Goal: Information Seeking & Learning: Check status

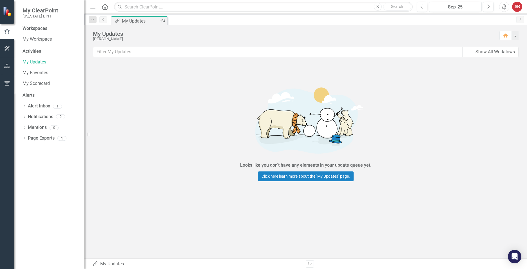
click at [149, 21] on div "My Updates" at bounding box center [140, 20] width 37 height 7
click at [472, 53] on div at bounding box center [469, 52] width 6 height 6
click at [470, 53] on input "Show All Workflows" at bounding box center [468, 51] width 4 height 4
checkbox input "true"
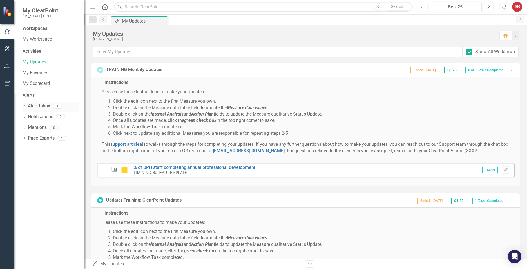
click at [24, 103] on div "Dropdown Alert Inbox 1" at bounding box center [51, 106] width 56 height 11
click at [14, 50] on div "Workspaces My Workspace Activities My Updates My Favorites My Scorecard Alerts …" at bounding box center [49, 146] width 70 height 243
click at [9, 50] on icon "button" at bounding box center [7, 48] width 5 height 5
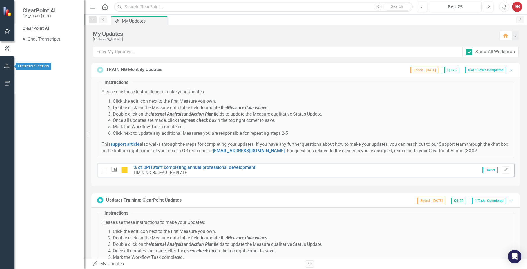
click at [5, 66] on icon "button" at bounding box center [7, 66] width 6 height 5
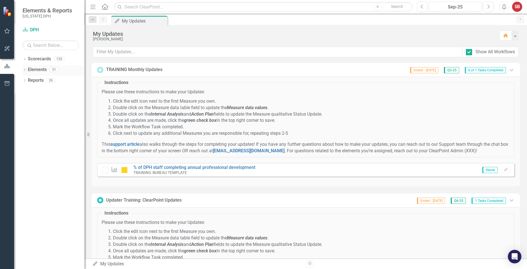
click at [24, 71] on icon "Dropdown" at bounding box center [25, 70] width 4 height 3
click at [28, 82] on icon "Dropdown" at bounding box center [27, 80] width 4 height 3
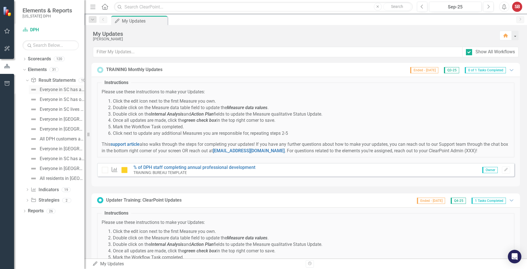
click at [63, 91] on div "Everyone in SC has access to high-quality health services" at bounding box center [62, 89] width 45 height 5
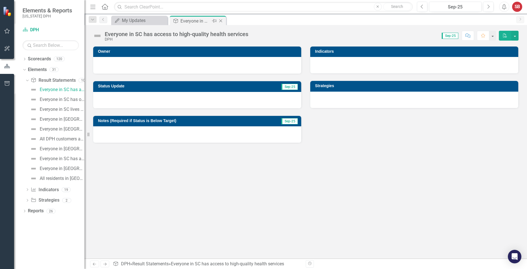
click at [221, 20] on icon "Close" at bounding box center [221, 21] width 6 height 5
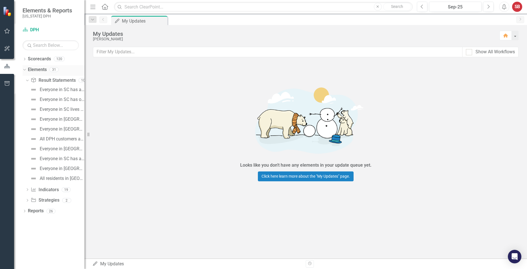
click at [24, 70] on icon "Dropdown" at bounding box center [23, 69] width 3 height 4
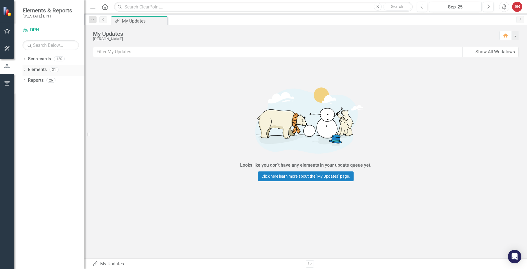
click at [24, 70] on icon "Dropdown" at bounding box center [25, 70] width 4 height 3
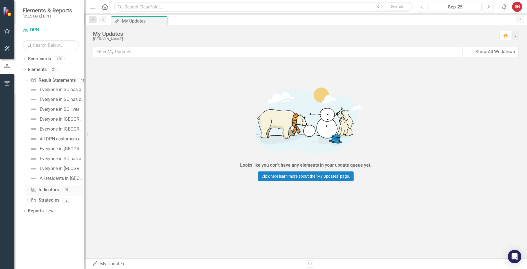
click at [26, 190] on icon "Dropdown" at bounding box center [27, 189] width 4 height 3
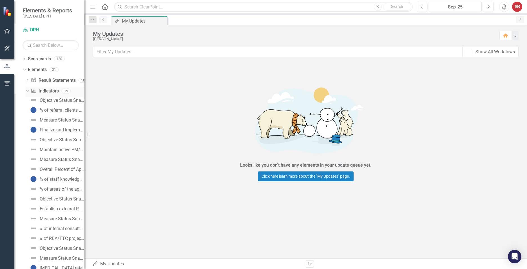
click at [25, 91] on icon "Dropdown" at bounding box center [26, 91] width 3 height 4
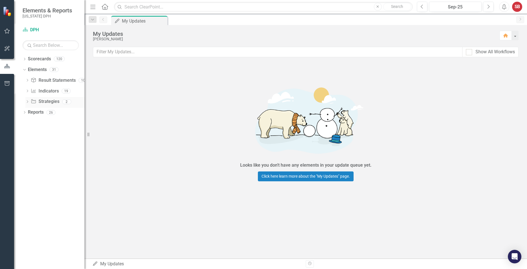
click at [26, 100] on div "Dropdown Strategy Strategies 2" at bounding box center [54, 102] width 59 height 11
click at [27, 113] on div "Dropdown Reports 26" at bounding box center [54, 113] width 62 height 11
click at [26, 113] on icon "Dropdown" at bounding box center [25, 112] width 4 height 3
click at [26, 114] on div "Dropdown" at bounding box center [23, 112] width 5 height 4
click at [26, 114] on icon "Dropdown" at bounding box center [25, 112] width 4 height 3
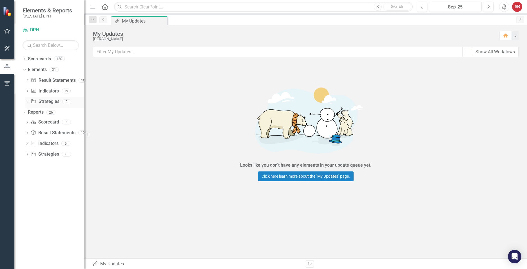
click at [29, 103] on icon "Dropdown" at bounding box center [27, 102] width 4 height 3
click at [28, 78] on div "Dropdown Result Statement Result Statements 10" at bounding box center [54, 81] width 59 height 11
click at [26, 92] on icon "Dropdown" at bounding box center [27, 91] width 4 height 3
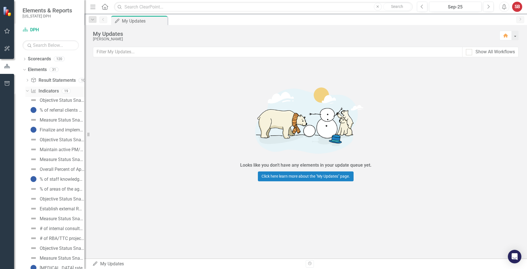
click at [26, 92] on icon "Dropdown" at bounding box center [26, 91] width 3 height 4
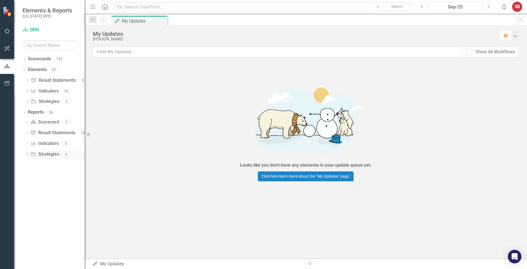
click at [26, 155] on icon "Dropdown" at bounding box center [27, 154] width 4 height 3
click at [28, 139] on div "Dropdown Indicator Indicators 5" at bounding box center [54, 144] width 59 height 11
click at [26, 92] on icon "Dropdown" at bounding box center [27, 91] width 4 height 3
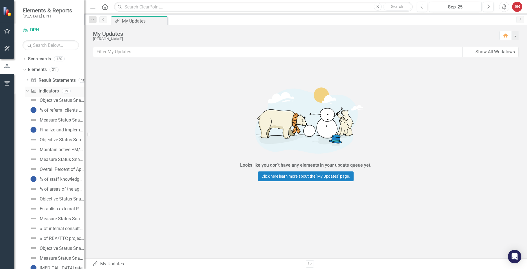
click at [30, 90] on div "Dropdown Indicator Indicators 19" at bounding box center [54, 91] width 59 height 11
click at [28, 91] on icon "Dropdown" at bounding box center [26, 91] width 3 height 4
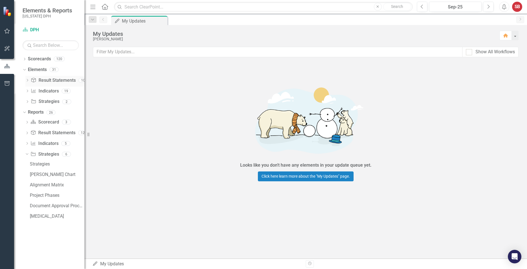
click at [30, 81] on div "Dropdown Result Statement Result Statements 10" at bounding box center [54, 81] width 59 height 11
click at [28, 81] on icon "Dropdown" at bounding box center [27, 80] width 4 height 3
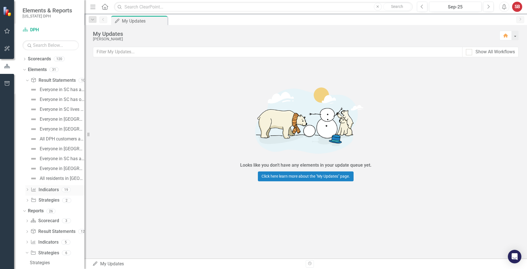
click at [28, 191] on icon "Dropdown" at bounding box center [27, 189] width 4 height 3
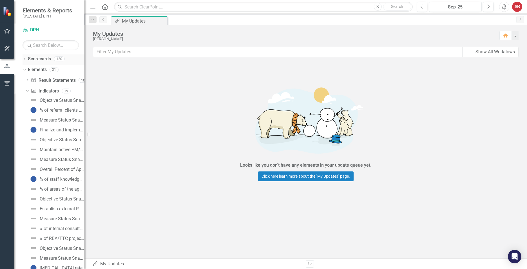
click at [23, 61] on icon "Dropdown" at bounding box center [25, 59] width 4 height 3
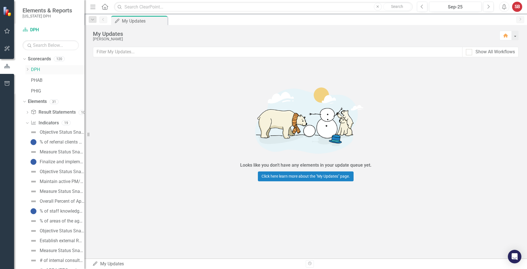
click at [27, 71] on icon "Dropdown" at bounding box center [27, 69] width 4 height 3
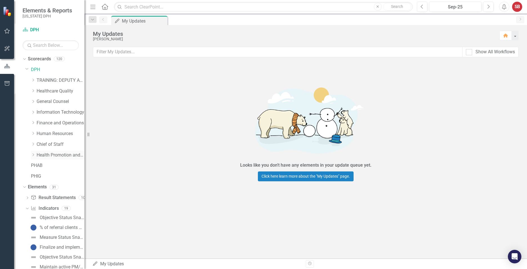
click at [34, 156] on icon "Dropdown" at bounding box center [33, 154] width 4 height 3
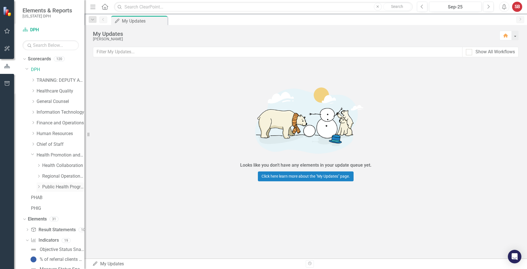
click at [39, 188] on icon "Dropdown" at bounding box center [39, 186] width 4 height 3
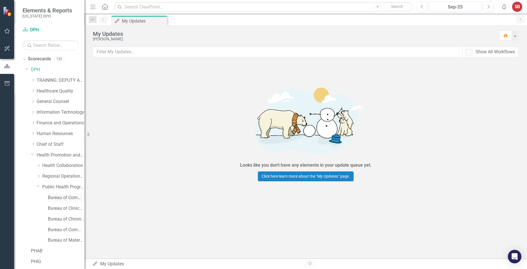
click at [72, 198] on link "Bureau of Communicable Disease Prevention and Control" at bounding box center [66, 197] width 37 height 6
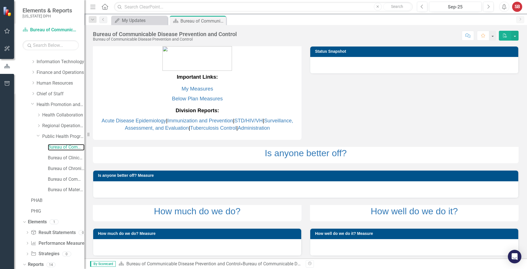
scroll to position [70, 0]
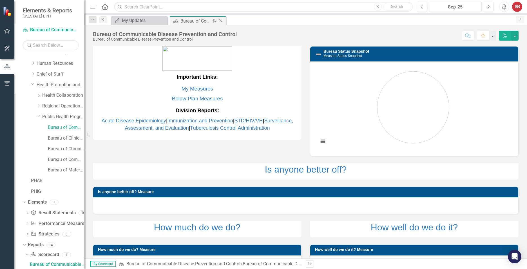
click at [221, 20] on icon "Close" at bounding box center [221, 21] width 6 height 5
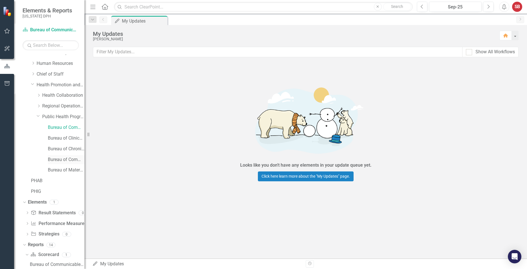
click at [71, 159] on link "Bureau of Community Nutrition Services" at bounding box center [66, 159] width 37 height 6
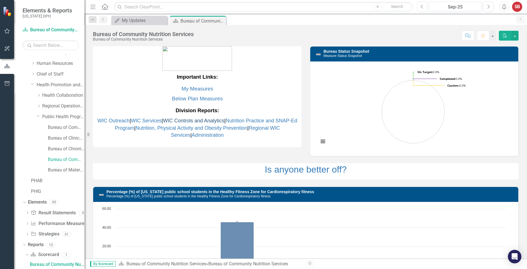
click at [187, 119] on link "WIC Controls and Analytics" at bounding box center [193, 121] width 61 height 6
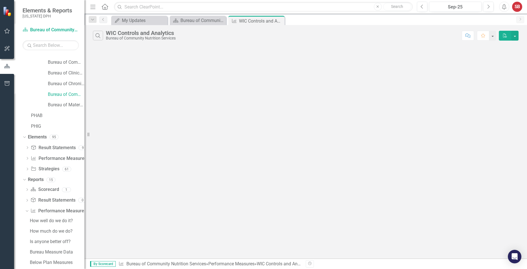
scroll to position [175, 0]
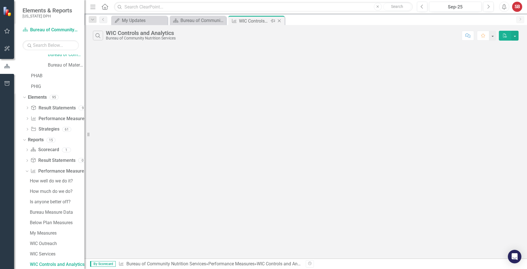
click at [278, 23] on icon "Close" at bounding box center [279, 21] width 6 height 5
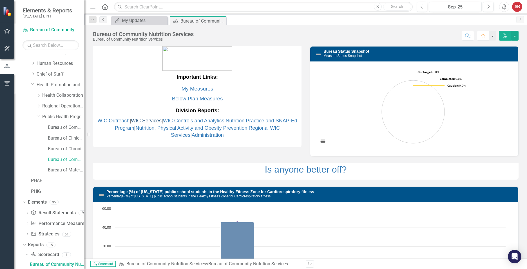
click at [147, 120] on link "WIC Services" at bounding box center [146, 121] width 31 height 6
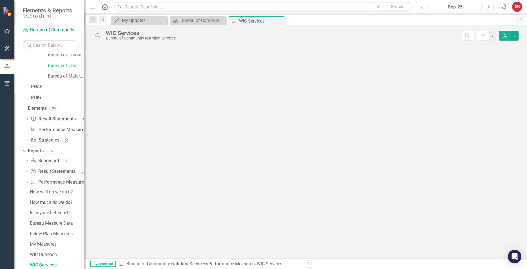
scroll to position [164, 0]
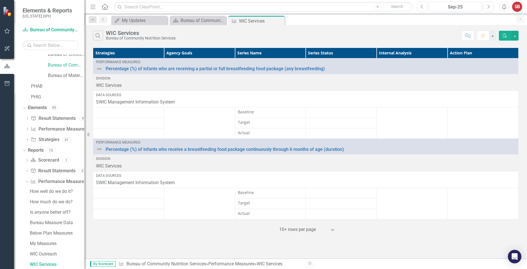
click at [105, 110] on td at bounding box center [128, 112] width 71 height 10
click at [266, 197] on td "Baseline" at bounding box center [270, 193] width 71 height 10
click at [333, 232] on div "Expand" at bounding box center [334, 229] width 8 height 10
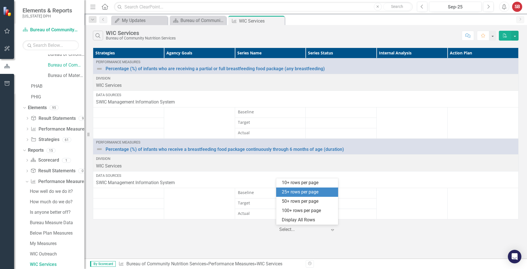
click at [285, 194] on div "25+ rows per page" at bounding box center [308, 192] width 53 height 6
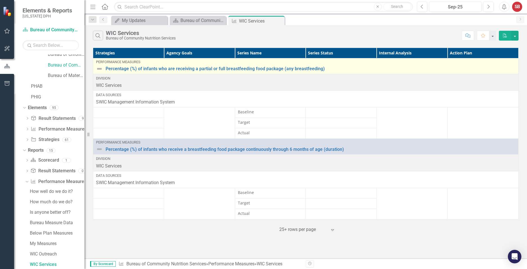
click at [122, 61] on div "Performance Measures" at bounding box center [305, 62] width 419 height 4
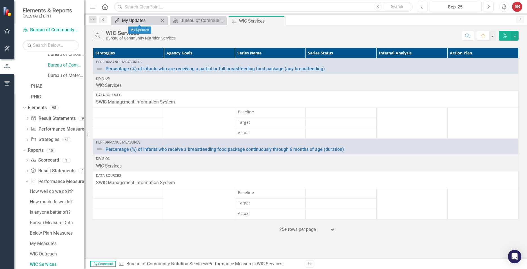
click at [117, 18] on div "My Updates" at bounding box center [116, 20] width 7 height 7
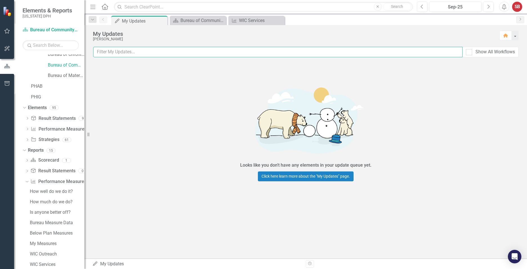
click at [111, 55] on input "text" at bounding box center [277, 52] width 369 height 10
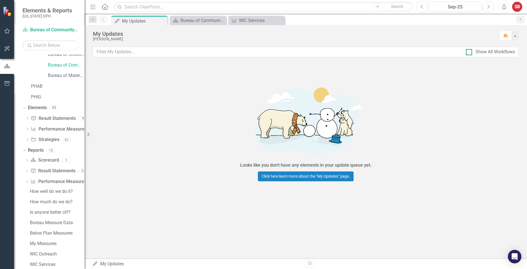
click at [469, 52] on input "Show All Workflows" at bounding box center [468, 51] width 4 height 4
checkbox input "true"
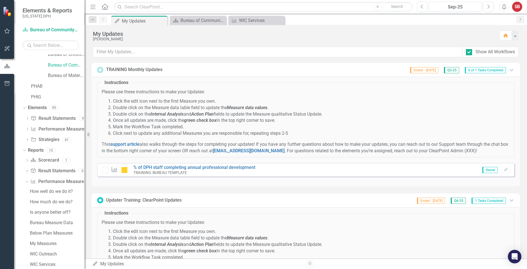
click at [513, 200] on div "Updater Training: ClearPoint Updates Ended - [DATE] Q4-25 1 Tasks Completed Exp…" at bounding box center [306, 200] width 429 height 14
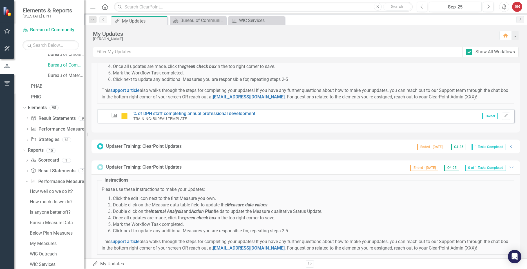
scroll to position [86, 0]
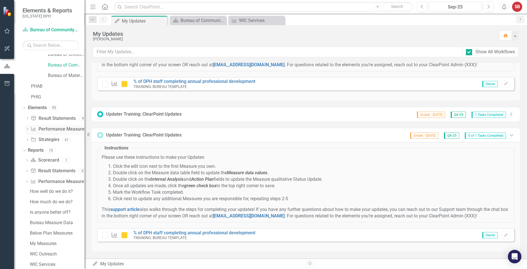
click at [27, 129] on icon "Dropdown" at bounding box center [27, 129] width 4 height 3
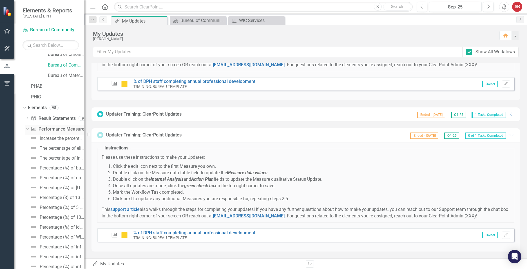
click at [27, 129] on icon "Dropdown" at bounding box center [26, 129] width 3 height 4
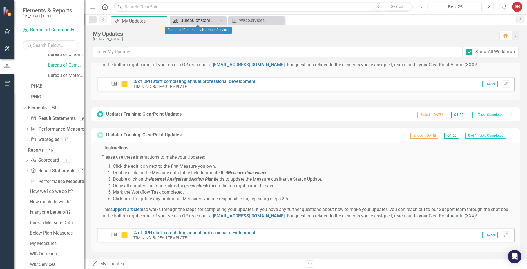
click at [206, 19] on div "Bureau of Community Nutrition Services" at bounding box center [198, 20] width 37 height 7
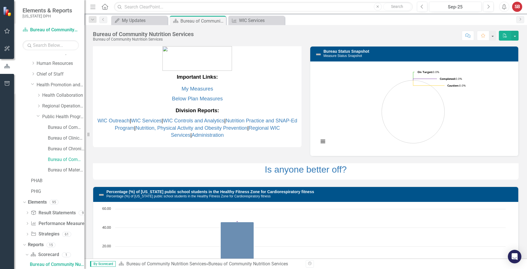
click at [262, 26] on div "Bureau of Community Nutrition Services Bureau of Community Nutrition Services S…" at bounding box center [305, 33] width 443 height 17
click at [263, 23] on div "WIC Services" at bounding box center [257, 20] width 37 height 7
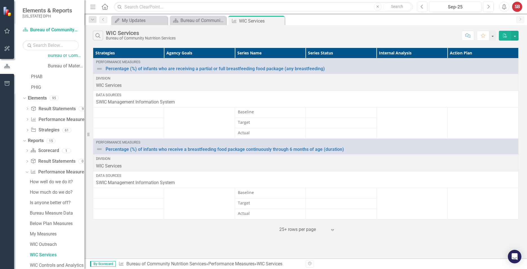
scroll to position [164, 0]
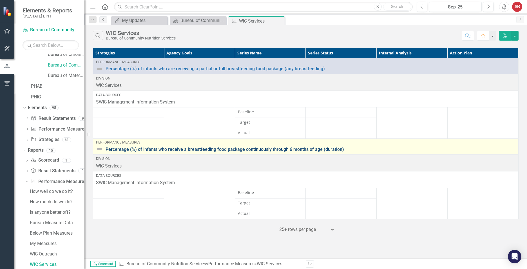
click at [112, 149] on link "Percentage (%) of infants who receive a breastfeeding food package continuously…" at bounding box center [311, 149] width 410 height 5
